Goal: Information Seeking & Learning: Learn about a topic

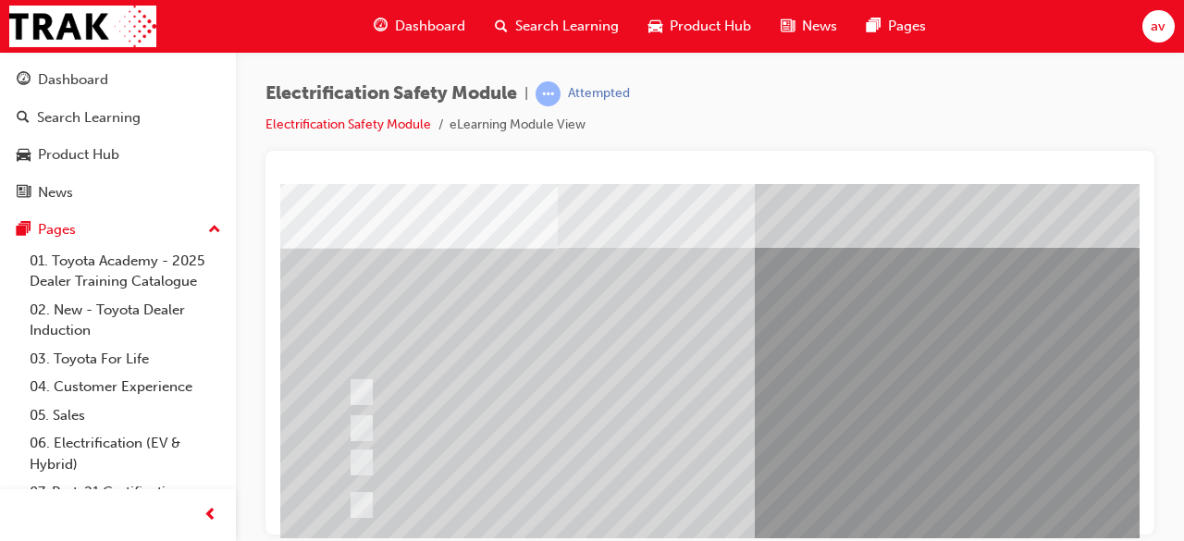
scroll to position [111, 0]
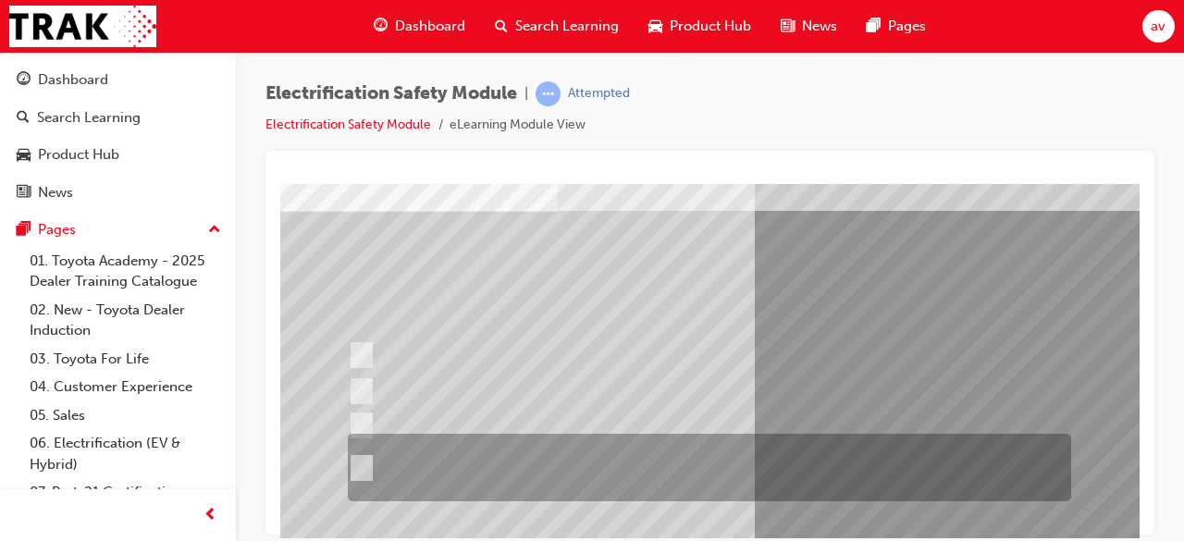
click at [366, 468] on input "The Plug-in Hybrid Electric has AC charging capability via a wall box charger a…" at bounding box center [358, 468] width 20 height 20
radio input "true"
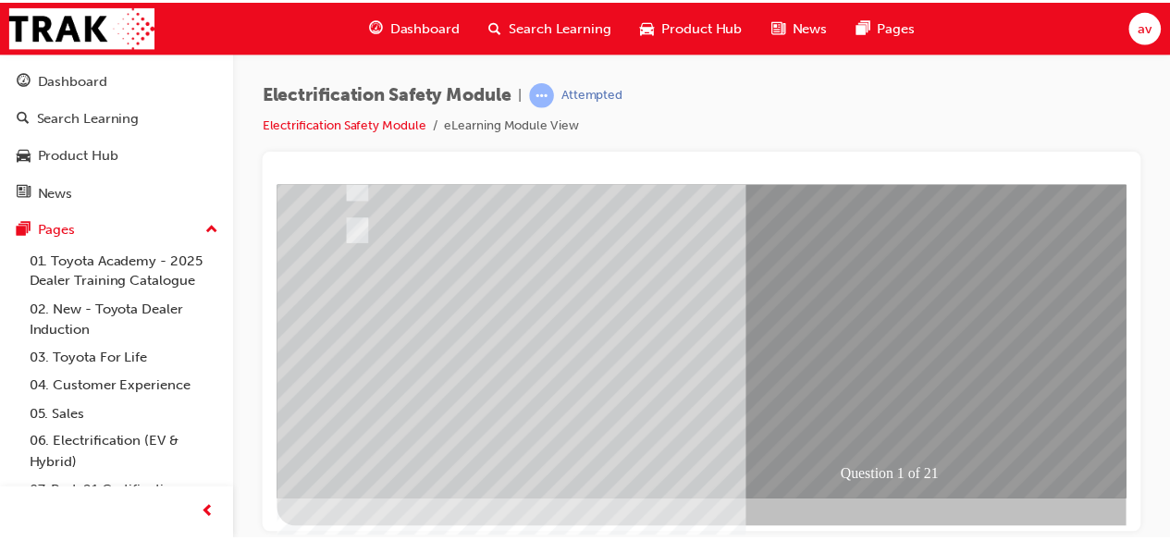
scroll to position [353, 0]
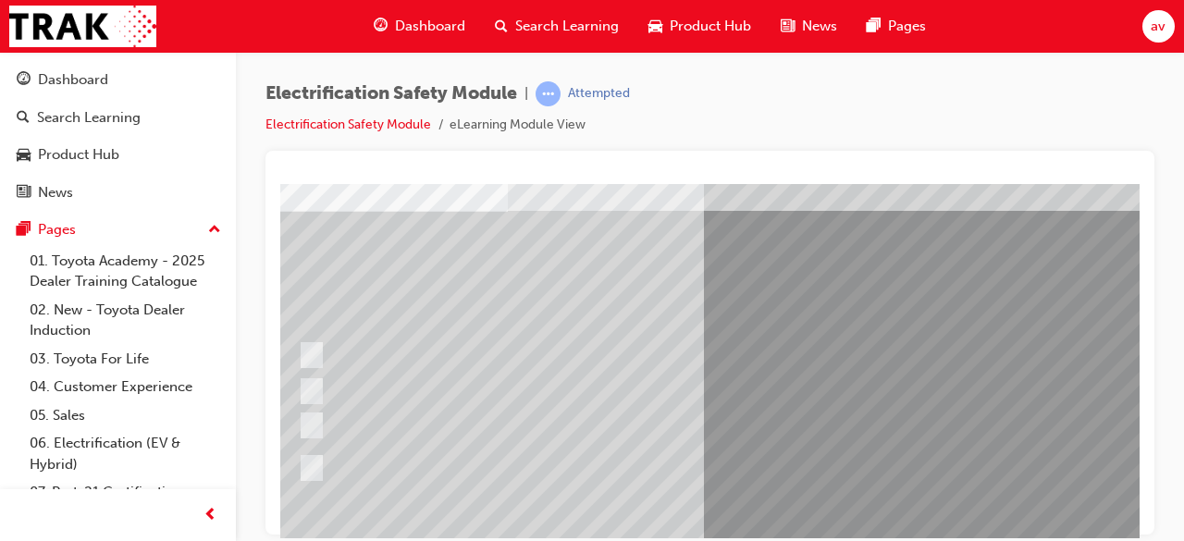
scroll to position [111, 37]
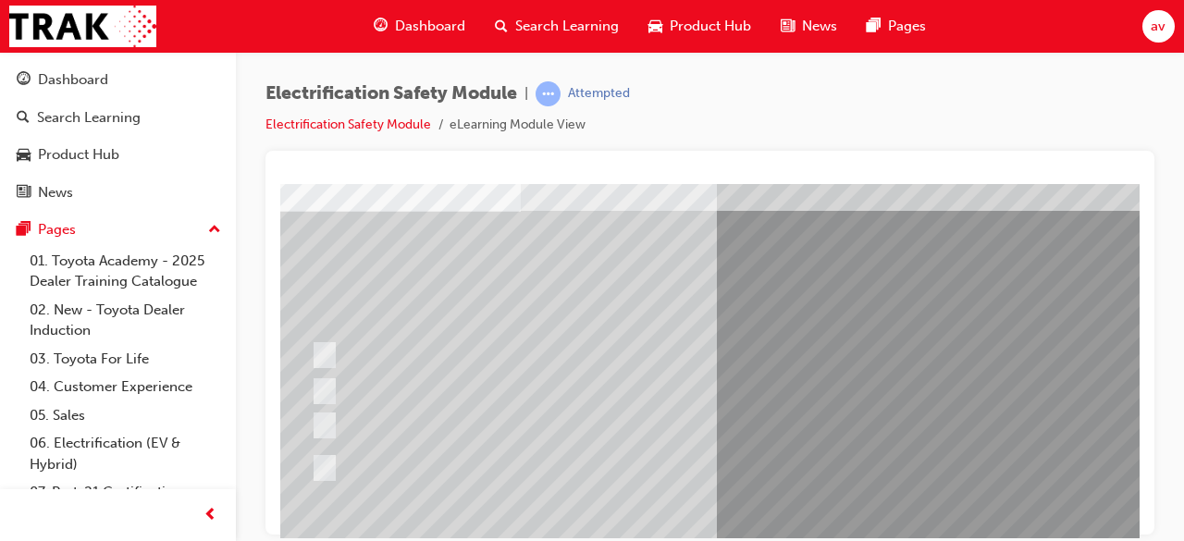
click at [277, 518] on div at bounding box center [709, 343] width 889 height 384
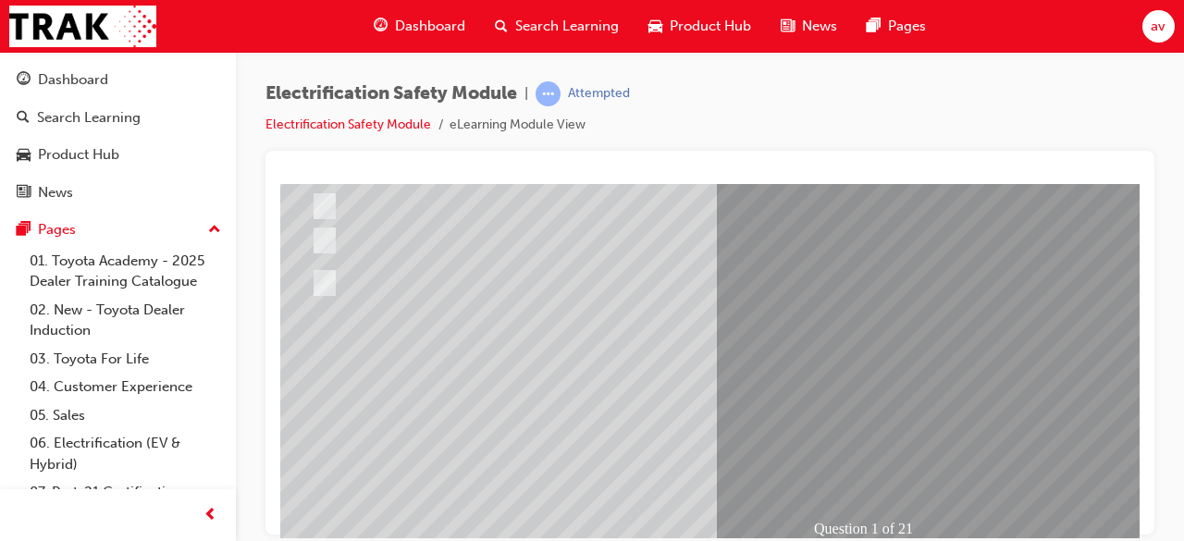
scroll to position [333, 37]
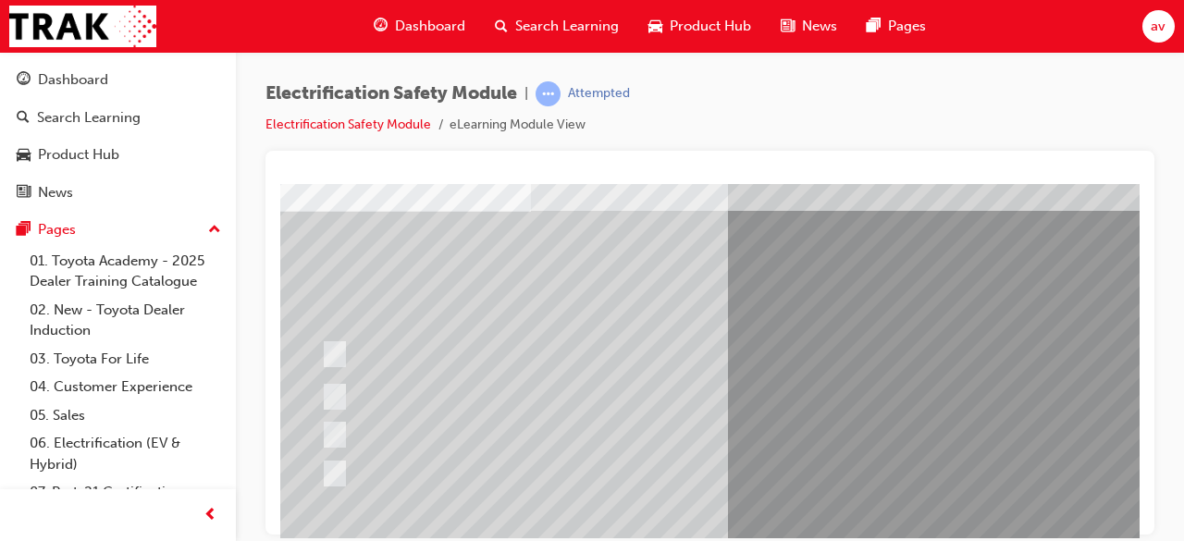
scroll to position [111, 12]
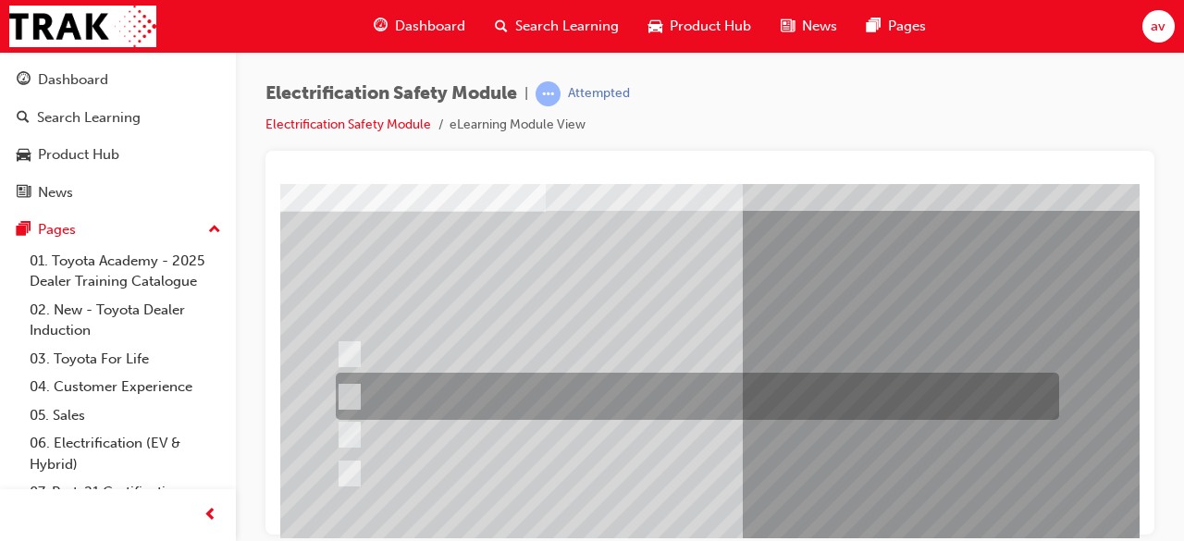
click at [352, 396] on input "The Battery Electric uses AC & DC charging capability and has no petrol engine." at bounding box center [346, 397] width 20 height 20
radio input "true"
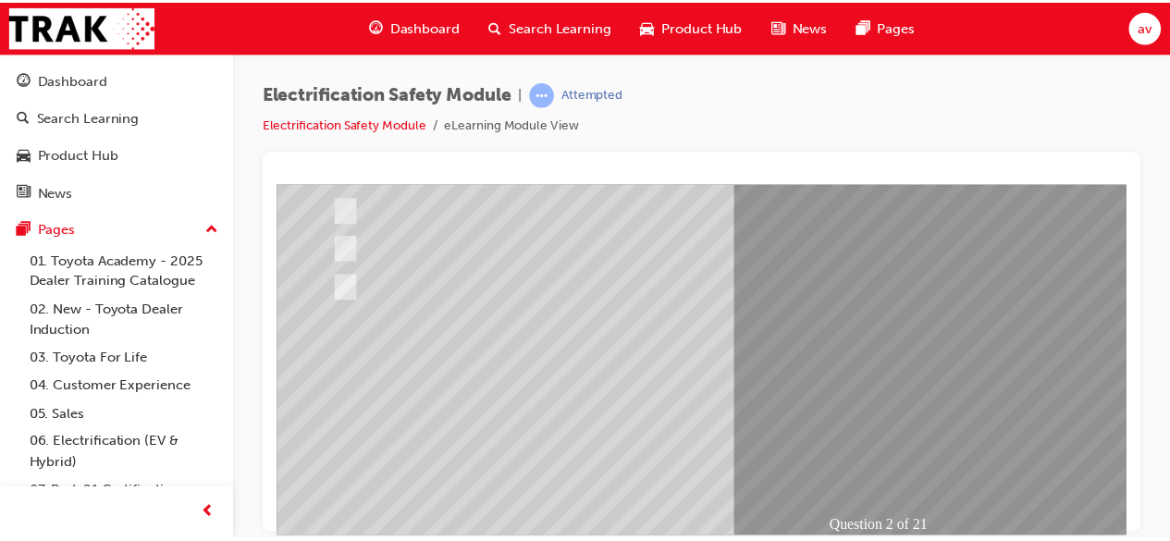
scroll to position [333, 12]
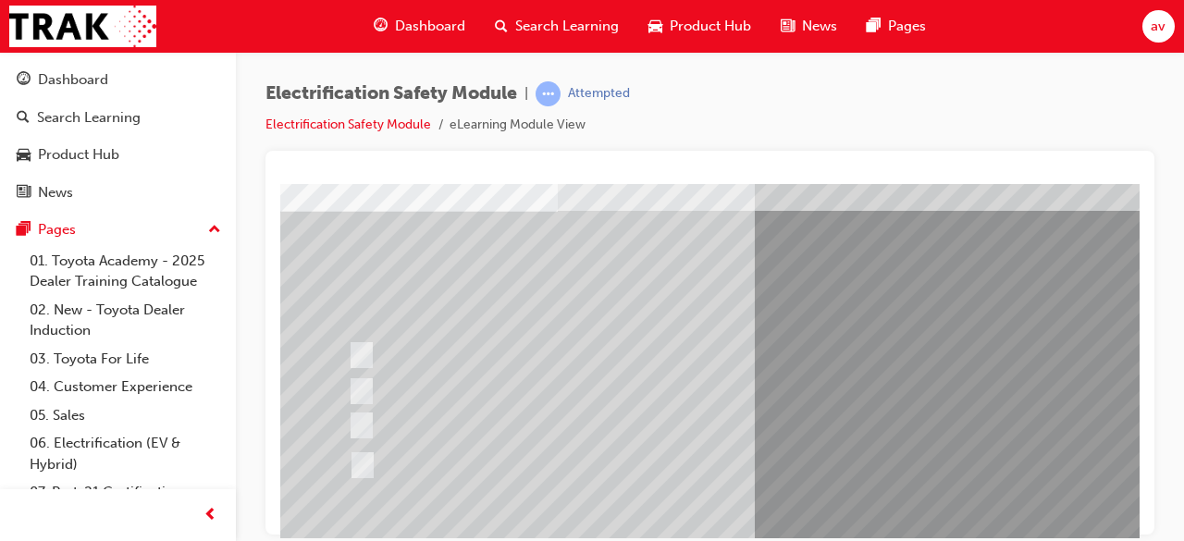
scroll to position [111, 0]
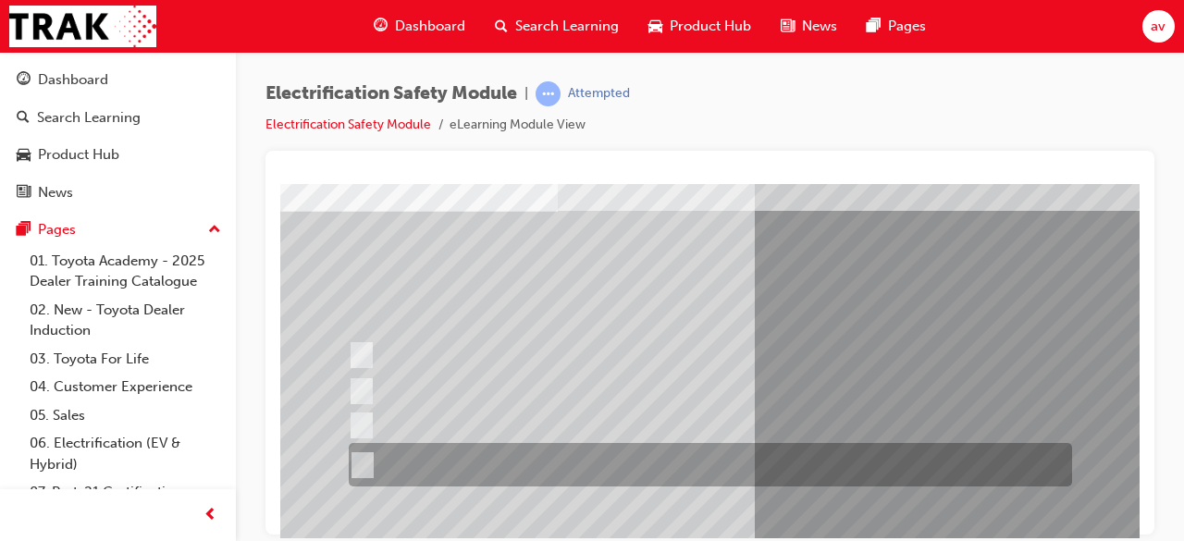
click at [362, 462] on input "The FCEV produces electric power via a Fuel Cell Stack supporting the Hybrid ba…" at bounding box center [359, 465] width 20 height 20
radio input "true"
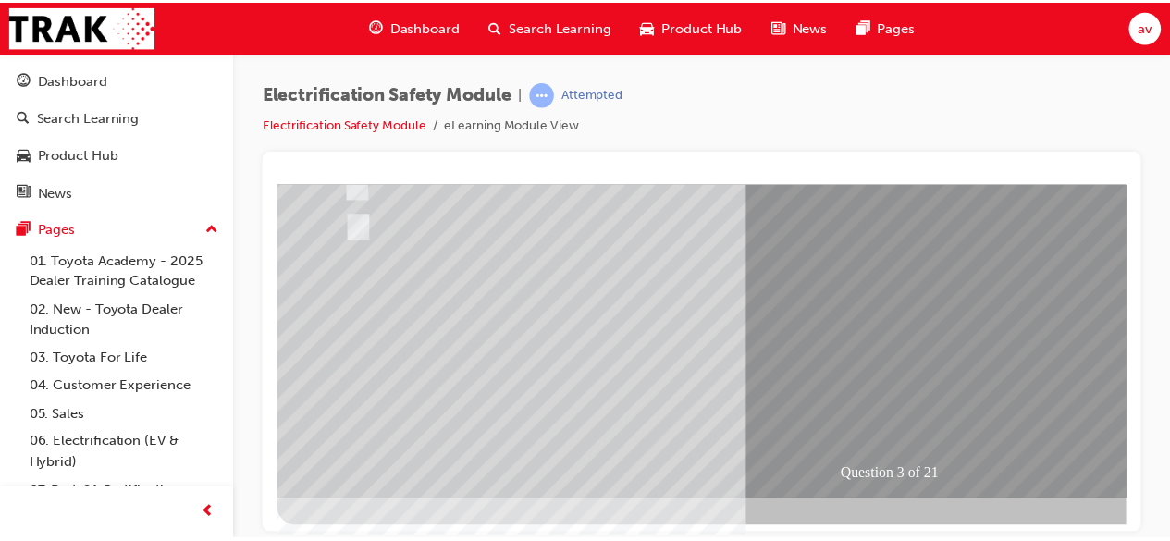
scroll to position [353, 0]
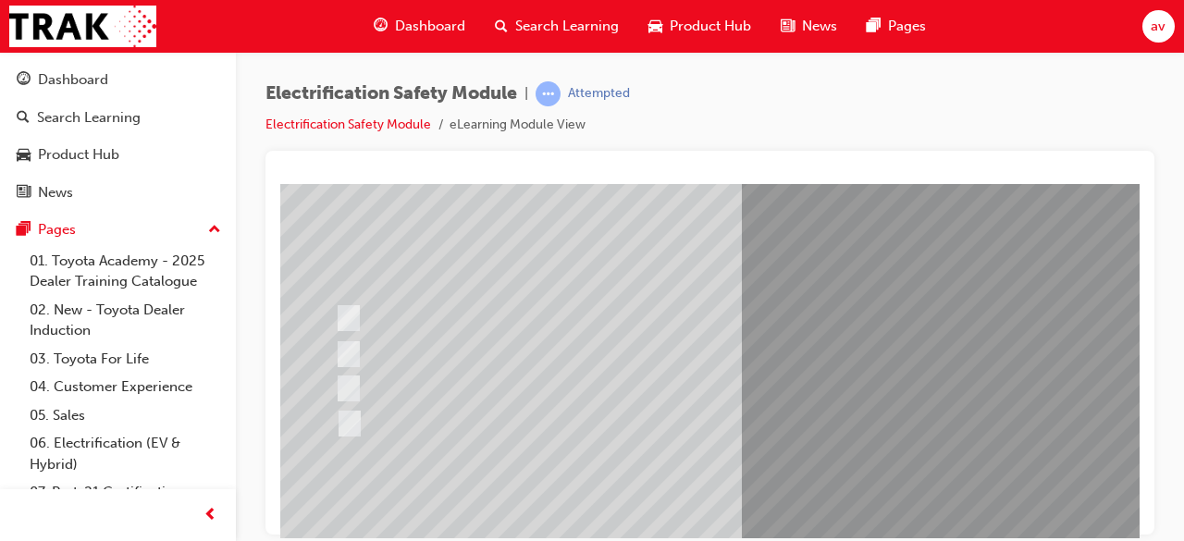
scroll to position [148, 11]
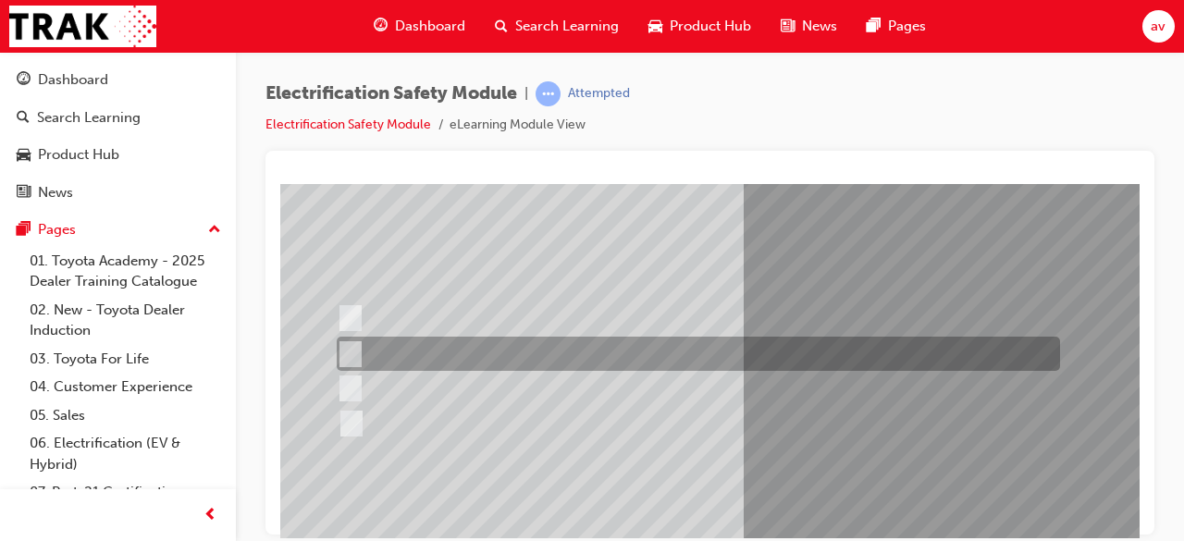
click at [353, 349] on input "EV or H2 labels on the License Plate." at bounding box center [346, 354] width 20 height 20
checkbox input "true"
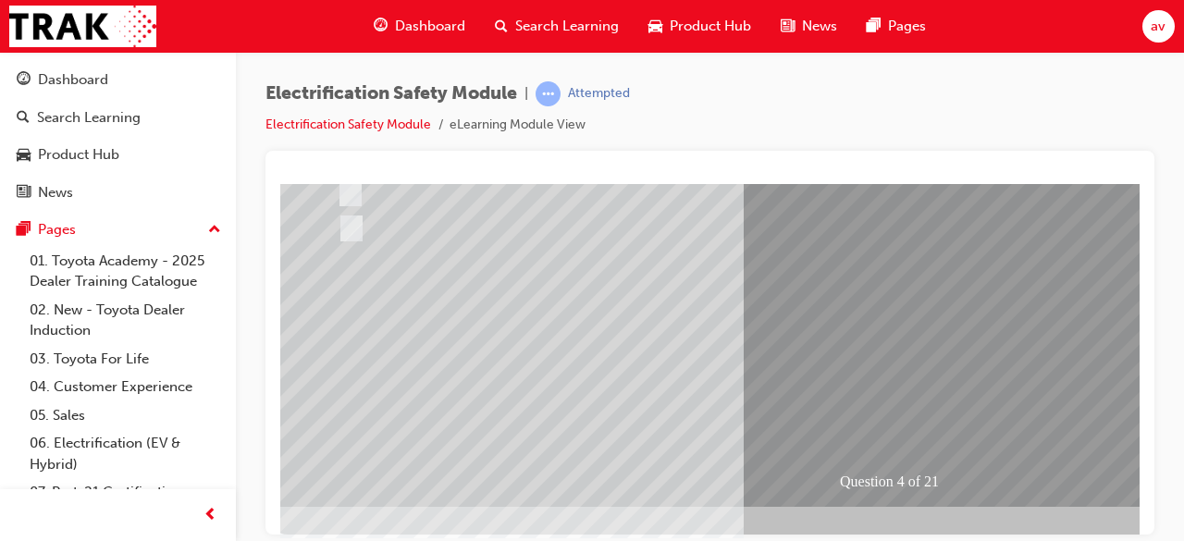
scroll to position [353, 11]
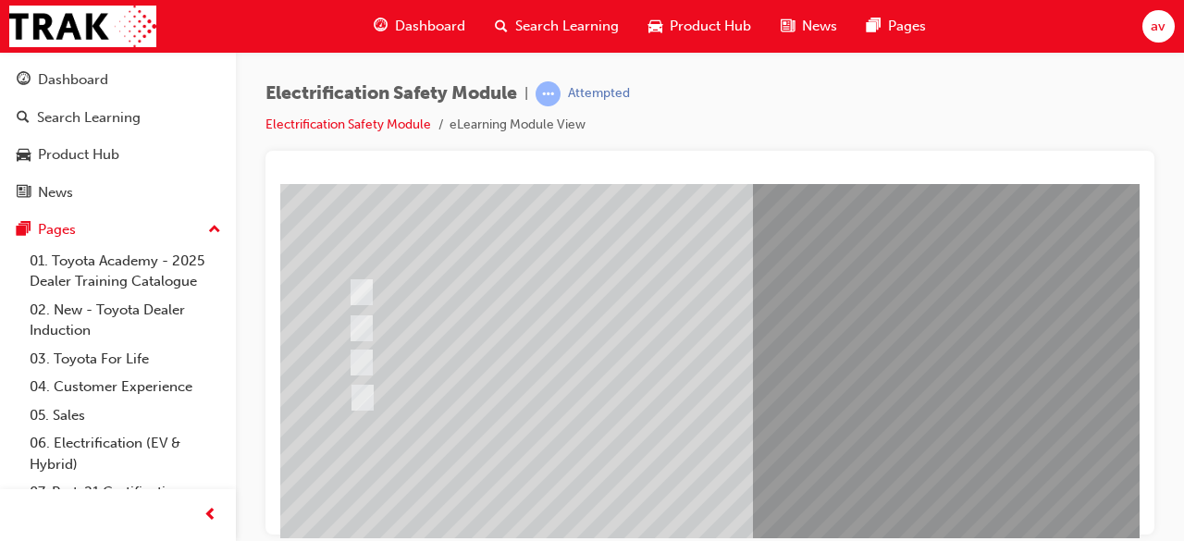
scroll to position [148, 0]
click at [370, 423] on div at bounding box center [705, 423] width 723 height 34
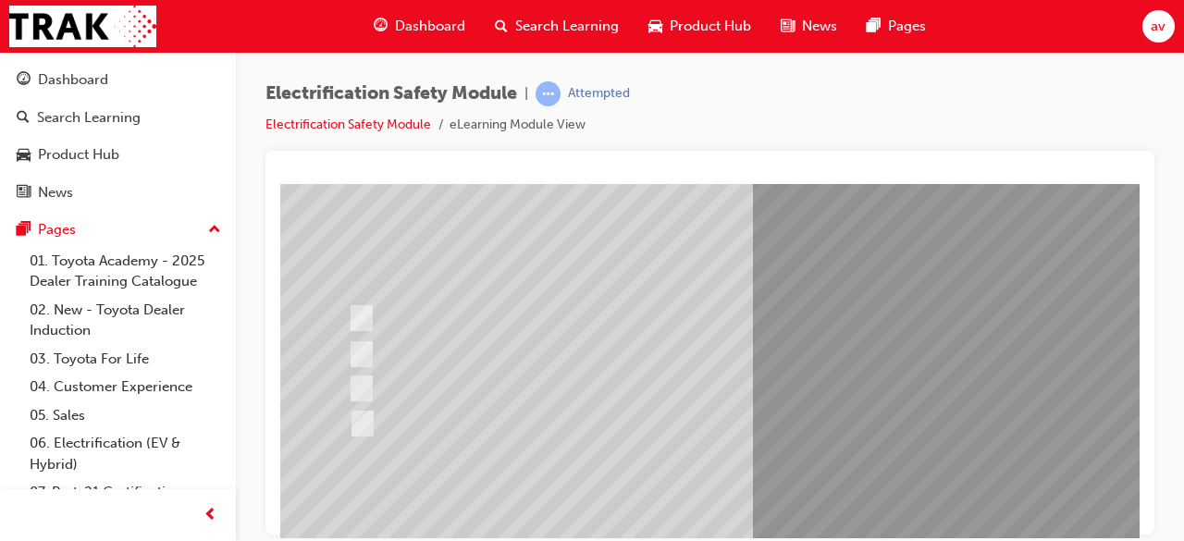
click at [370, 423] on div at bounding box center [705, 423] width 723 height 34
click at [821, 311] on div "Question 4 of 21" at bounding box center [909, 368] width 1258 height 666
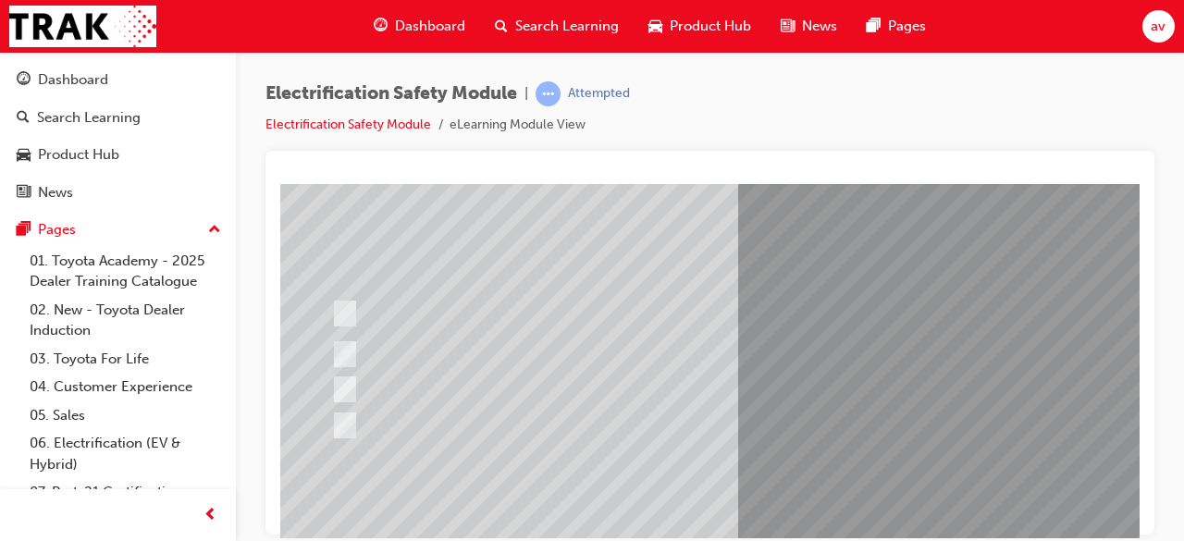
scroll to position [165, 0]
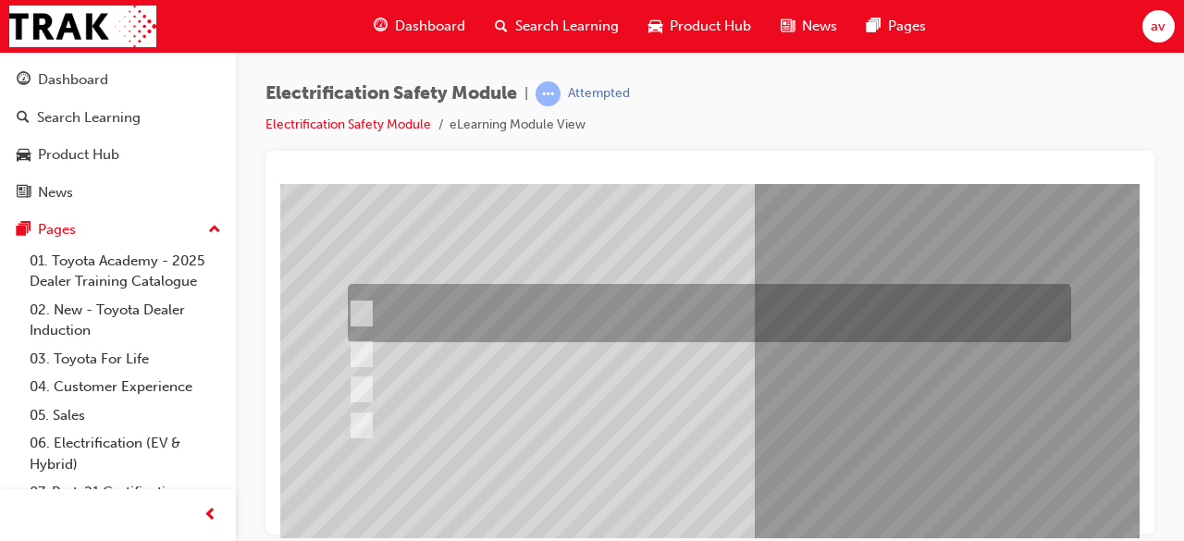
click at [362, 308] on input "The READY light will illuminate when the vehicle is turned on and ready to driv…" at bounding box center [357, 313] width 20 height 20
checkbox input "true"
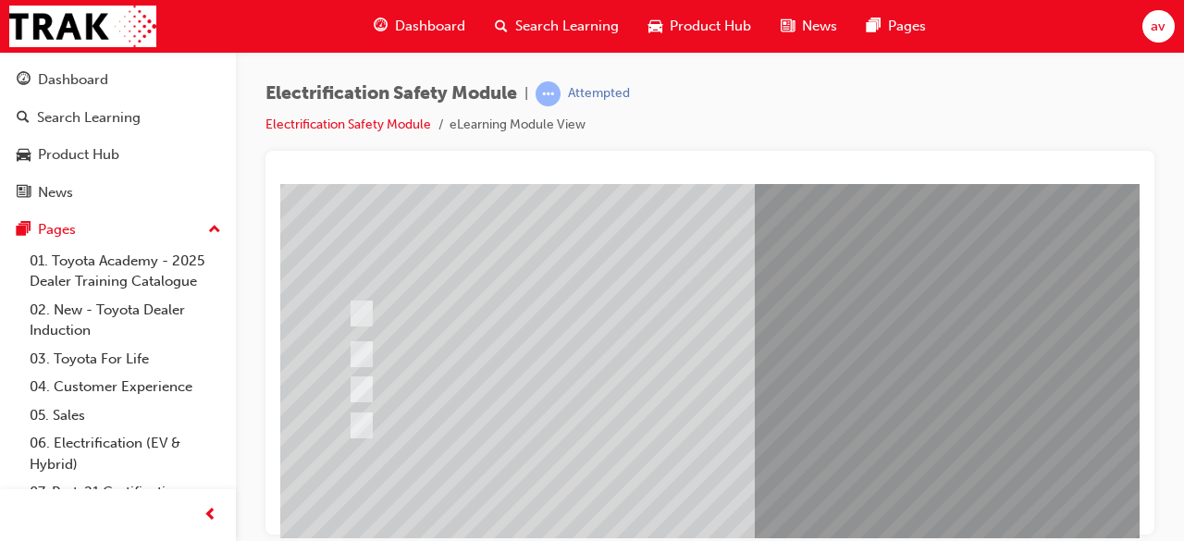
scroll to position [202, 0]
